Goal: Task Accomplishment & Management: Complete application form

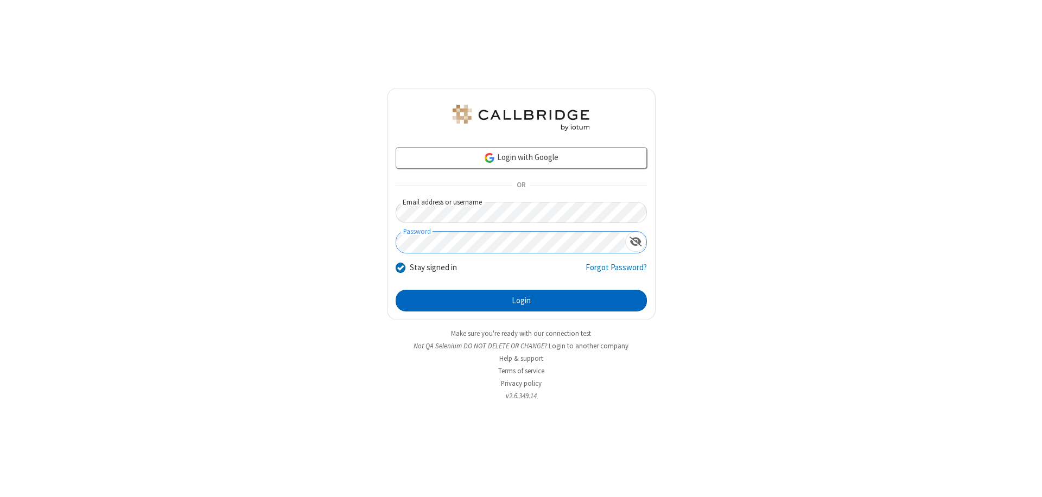
click at [521, 301] on button "Login" at bounding box center [521, 301] width 251 height 22
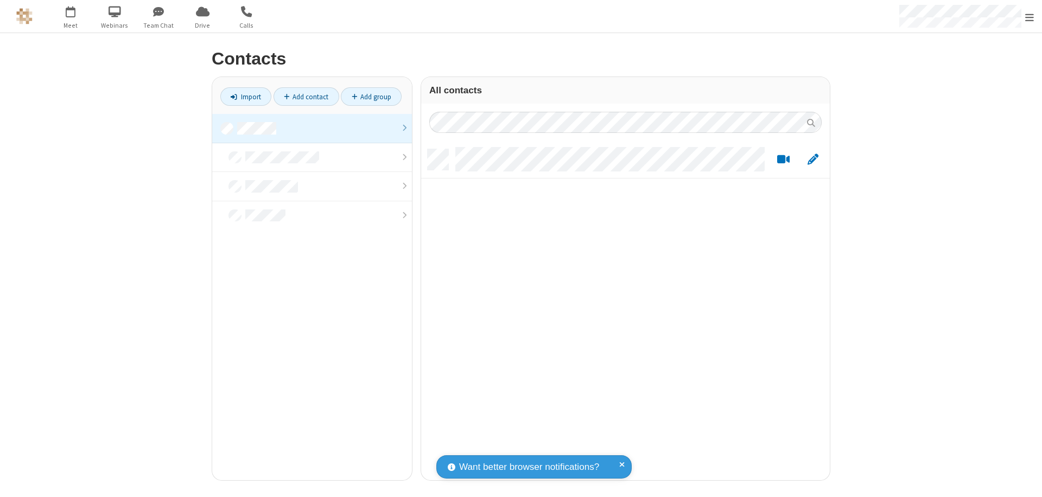
scroll to position [331, 401]
click at [312, 128] on link at bounding box center [312, 128] width 200 height 29
click at [306, 97] on link "Add contact" at bounding box center [307, 96] width 66 height 18
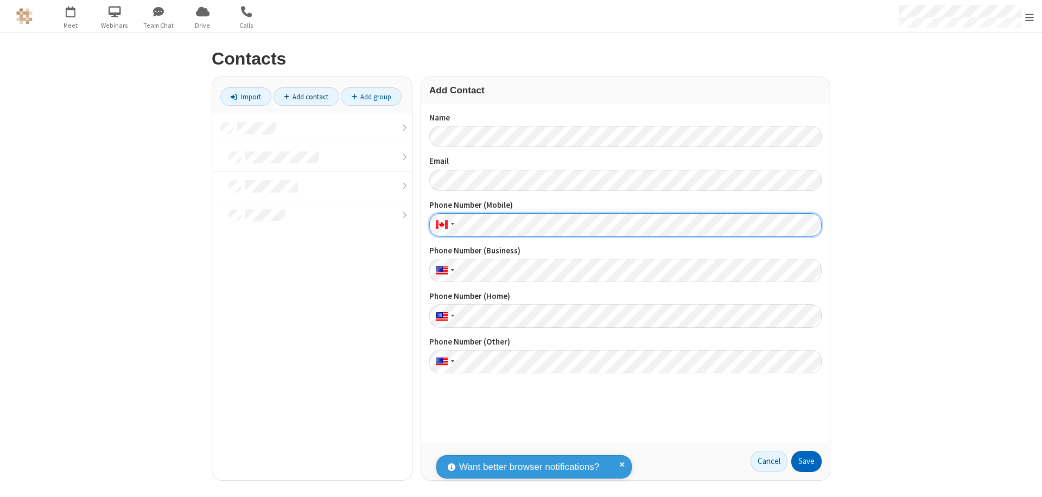
click at [807, 462] on button "Save" at bounding box center [807, 462] width 30 height 22
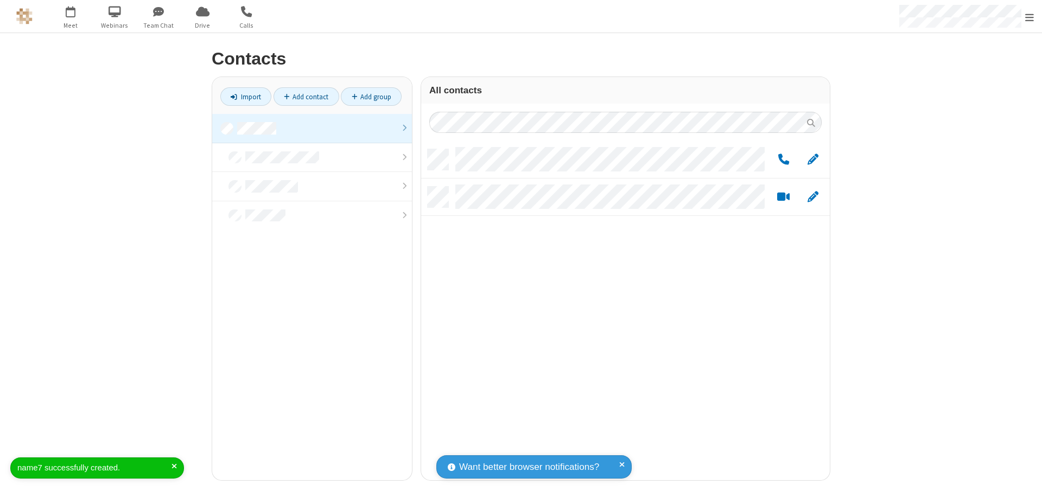
scroll to position [331, 401]
